Goal: Task Accomplishment & Management: Complete application form

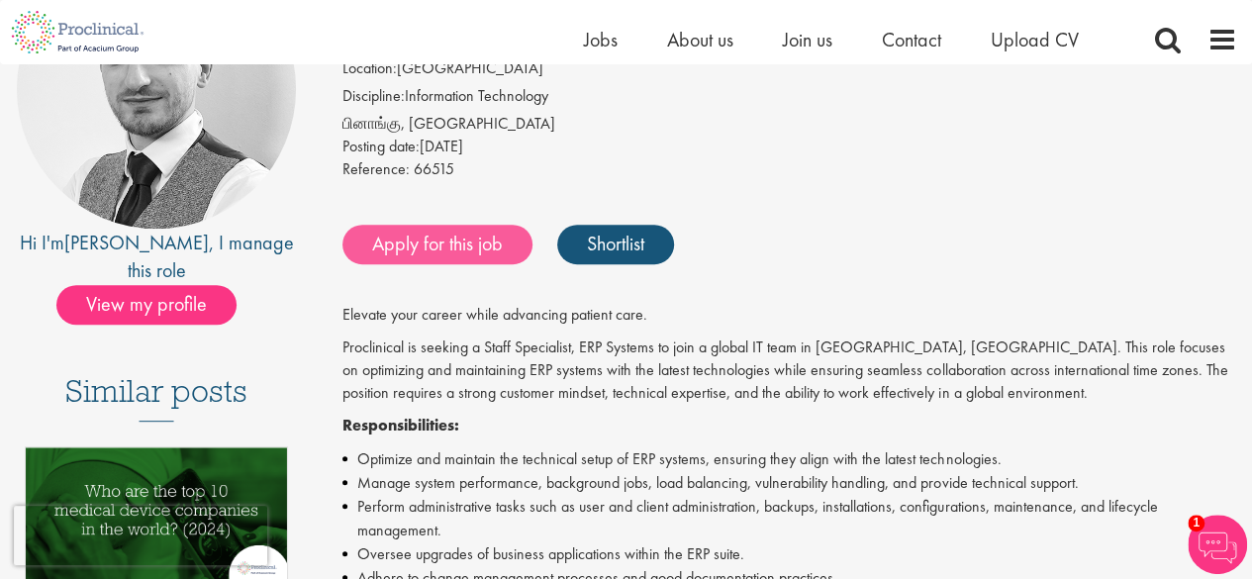
scroll to position [271, 0]
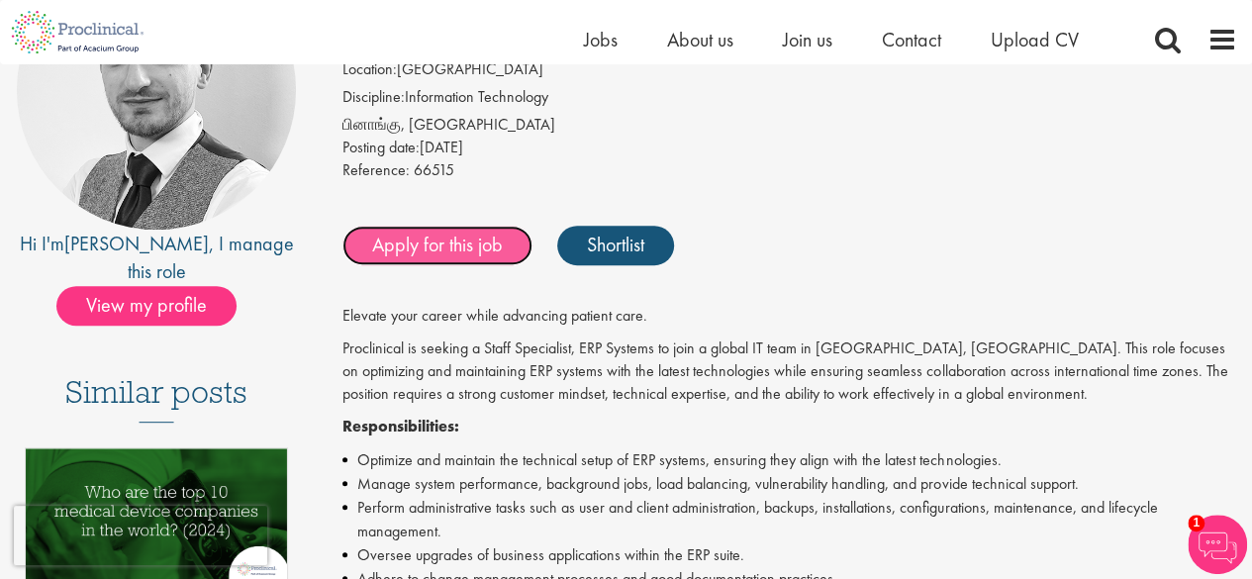
click at [444, 247] on link "Apply for this job" at bounding box center [438, 246] width 190 height 40
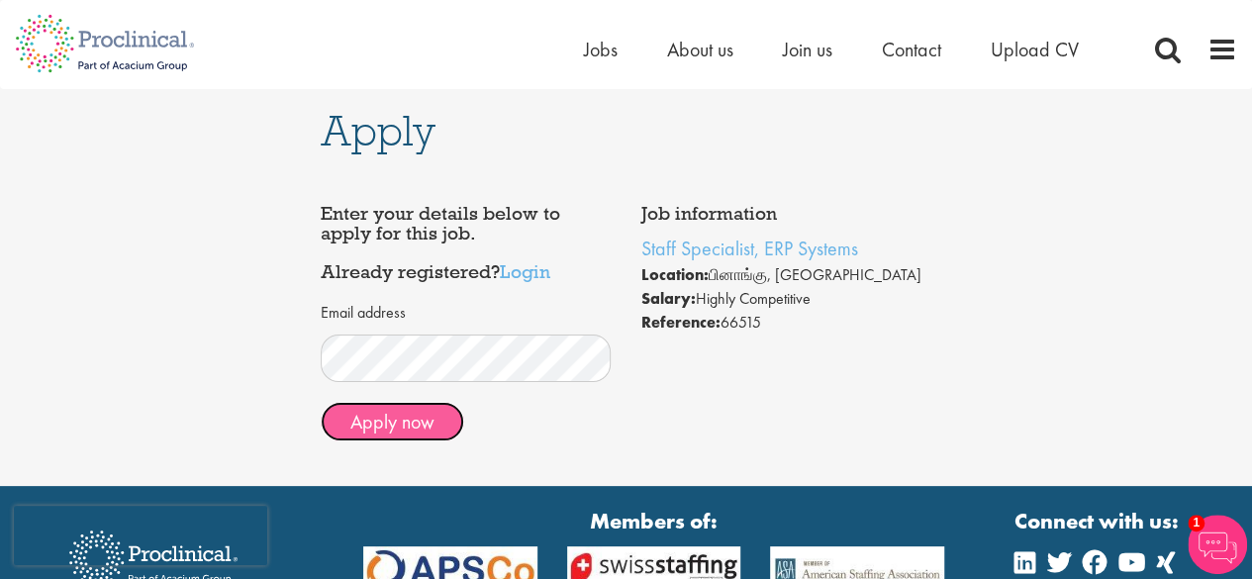
click at [408, 421] on button "Apply now" at bounding box center [393, 422] width 144 height 40
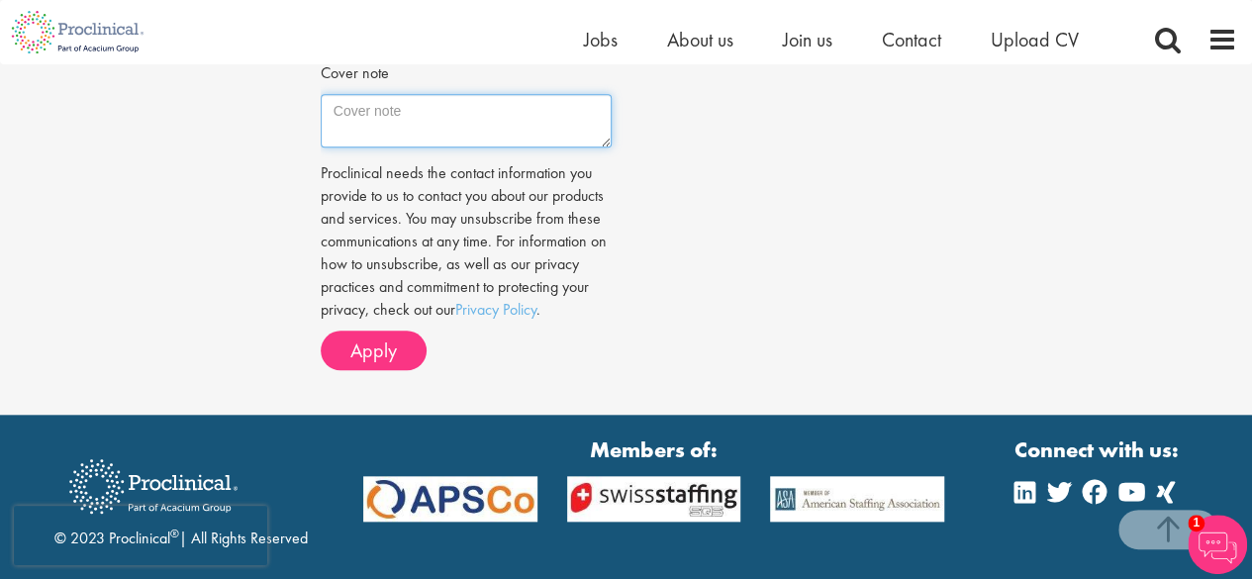
scroll to position [792, 0]
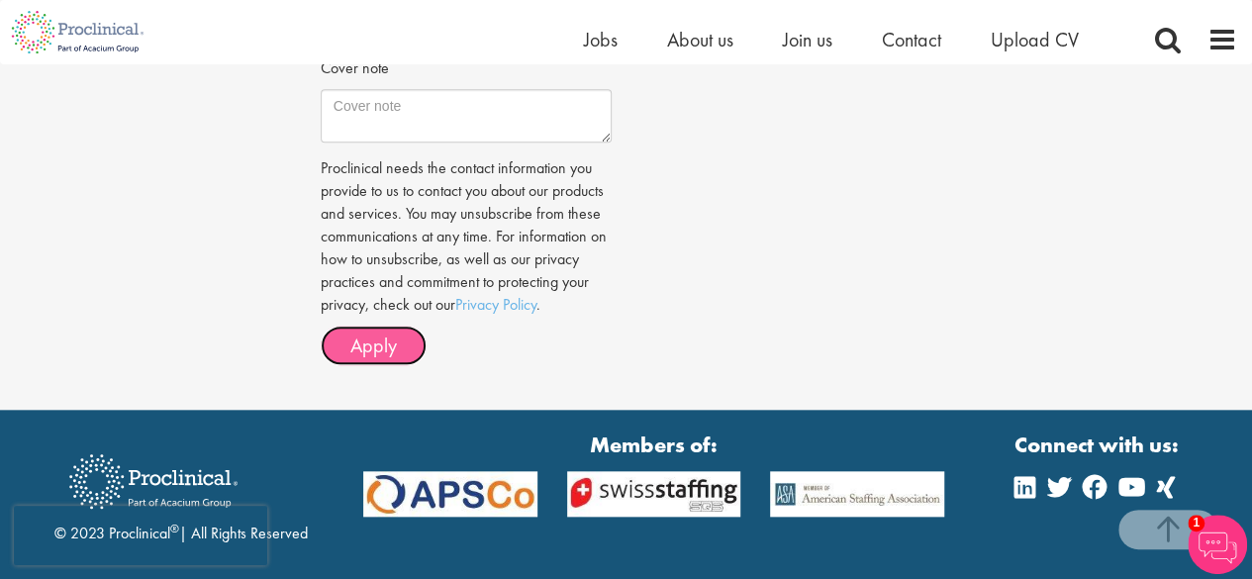
click at [394, 345] on span "Apply" at bounding box center [373, 346] width 47 height 26
